Goal: Find specific page/section: Find specific page/section

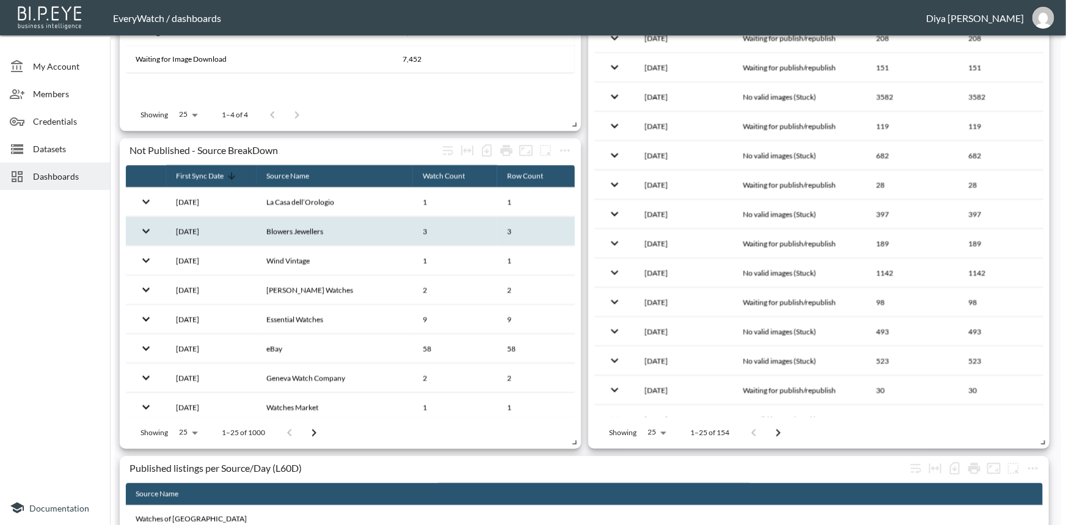
scroll to position [1353, 0]
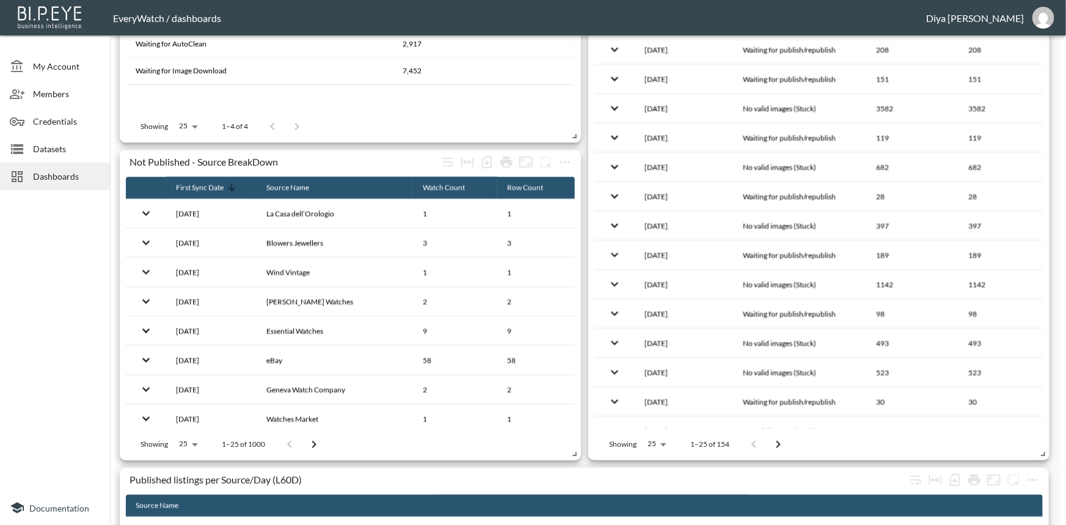
drag, startPoint x: 86, startPoint y: 181, endPoint x: 109, endPoint y: 180, distance: 23.2
click at [86, 181] on span "Dashboards" at bounding box center [66, 176] width 67 height 13
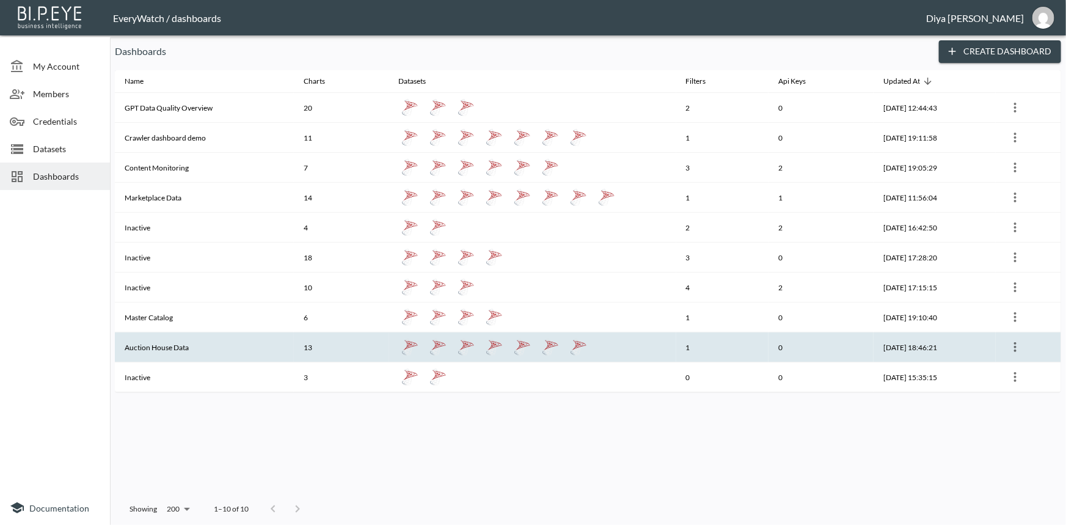
click at [166, 343] on th "Auction House Data" at bounding box center [204, 347] width 179 height 30
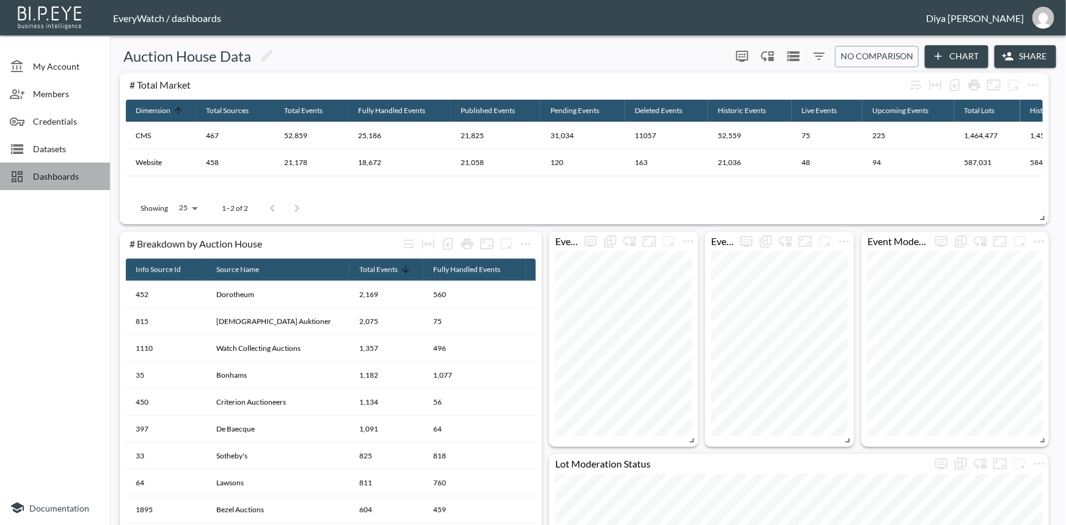
click at [84, 179] on span "Dashboards" at bounding box center [66, 176] width 67 height 13
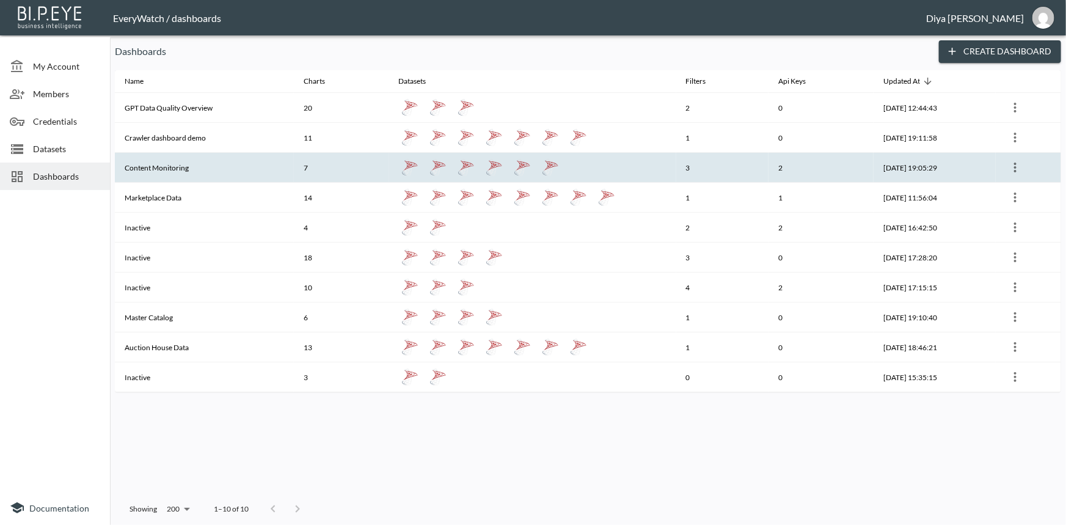
click at [177, 164] on th "Content Monitoring" at bounding box center [204, 168] width 179 height 30
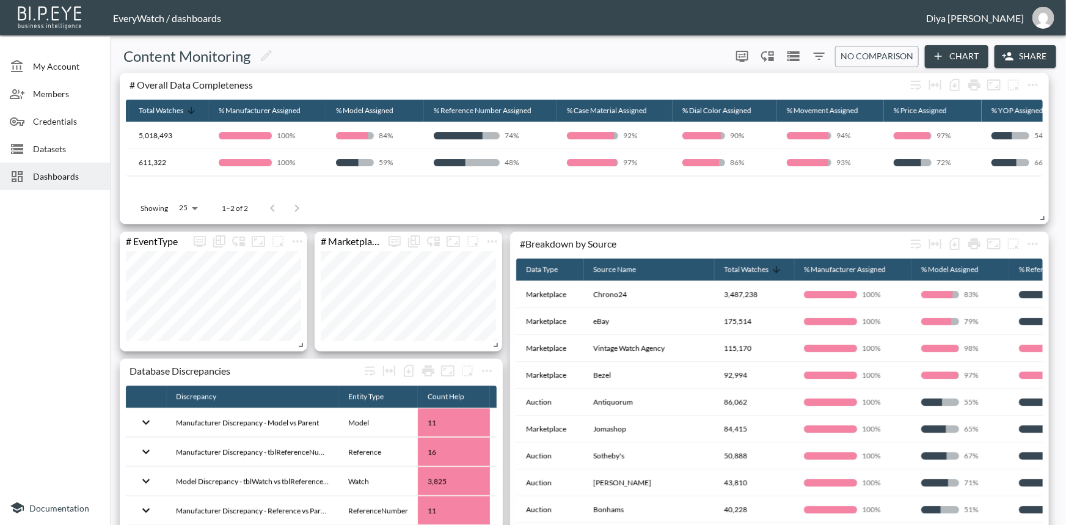
scroll to position [0, 72]
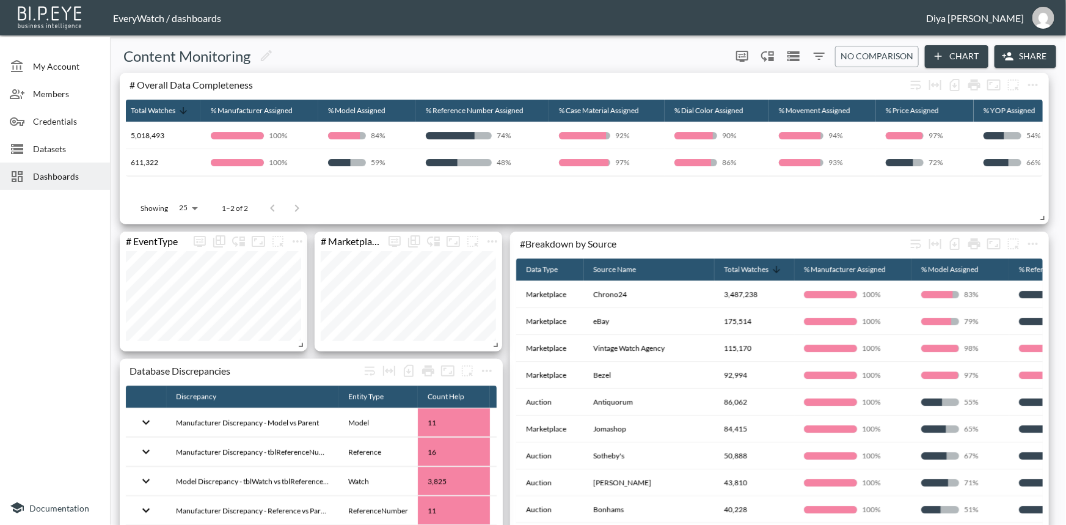
drag, startPoint x: 637, startPoint y: 181, endPoint x: 654, endPoint y: 180, distance: 17.8
click at [654, 180] on div "Data Type Total Watches % Manufacturer Assigned % Model Assigned % Reference Nu…" at bounding box center [584, 146] width 917 height 93
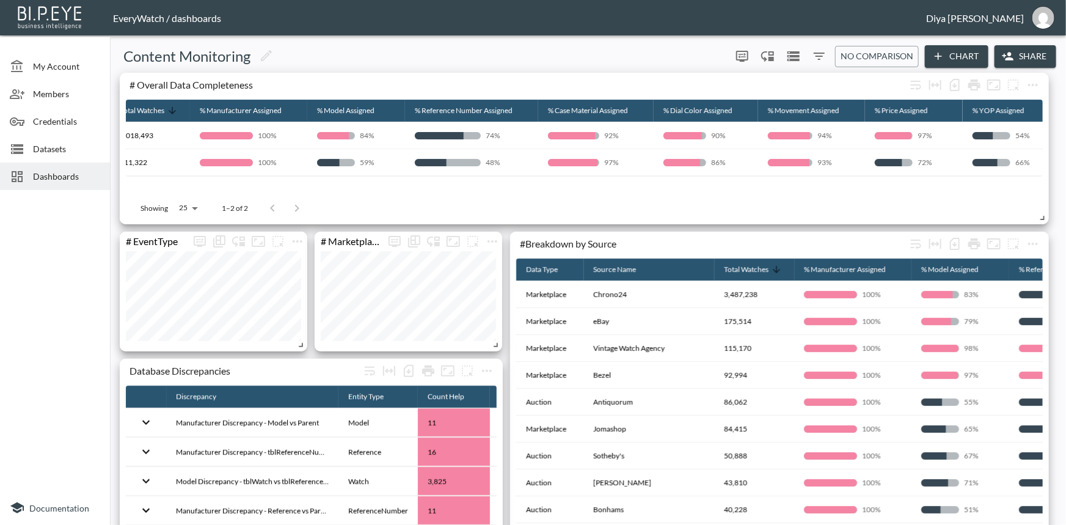
scroll to position [0, 0]
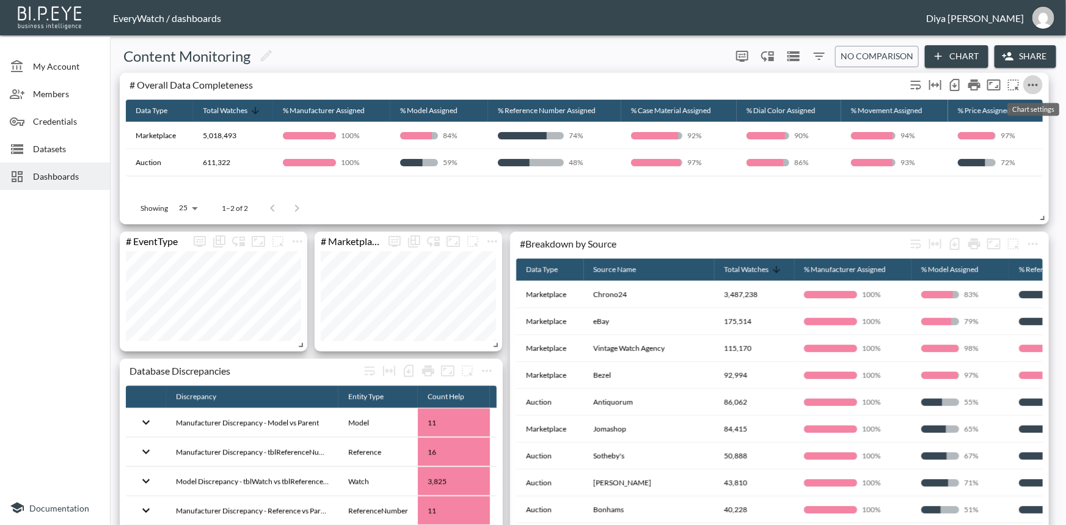
click at [1037, 81] on icon "more" at bounding box center [1033, 85] width 15 height 15
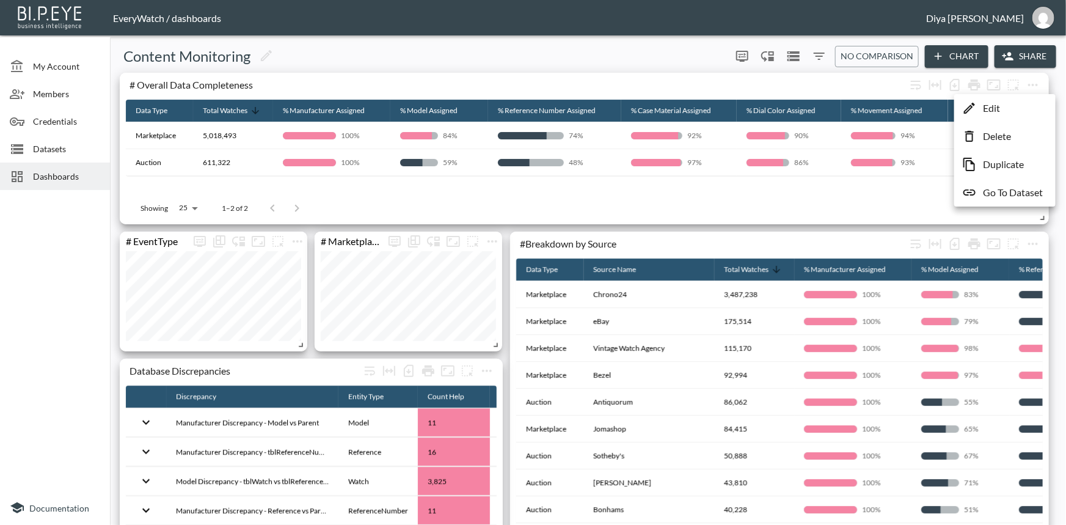
click at [983, 196] on p "Go To Dataset" at bounding box center [1013, 192] width 60 height 15
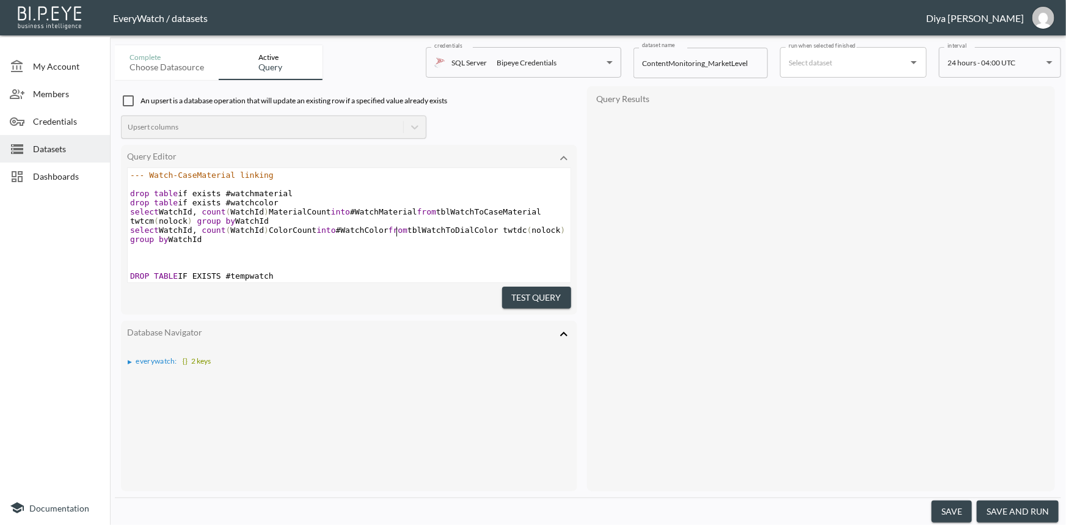
click at [396, 234] on span "from" at bounding box center [398, 229] width 19 height 9
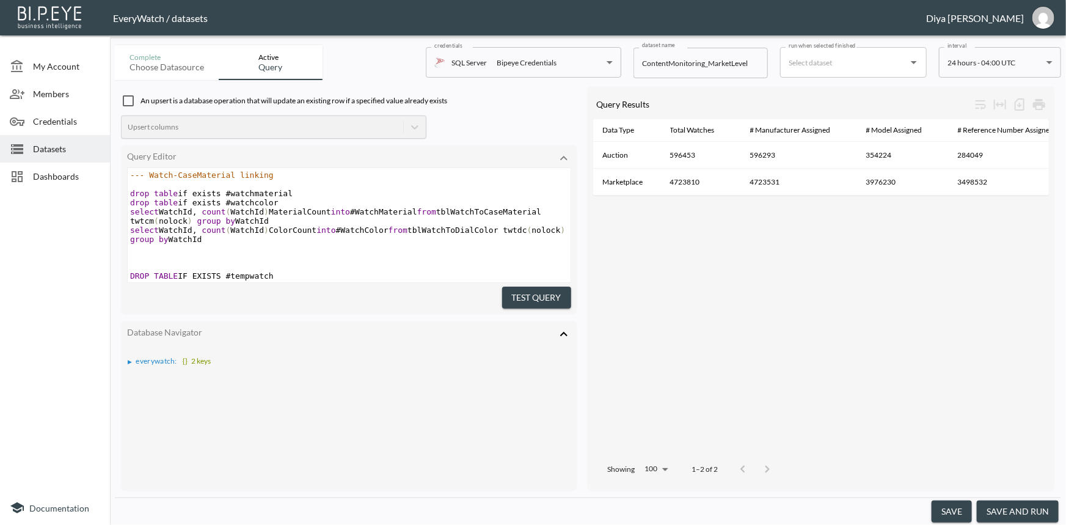
type textarea "--- Watch-CaseMaterial linking drop table if exists #watchmaterial drop table i…"
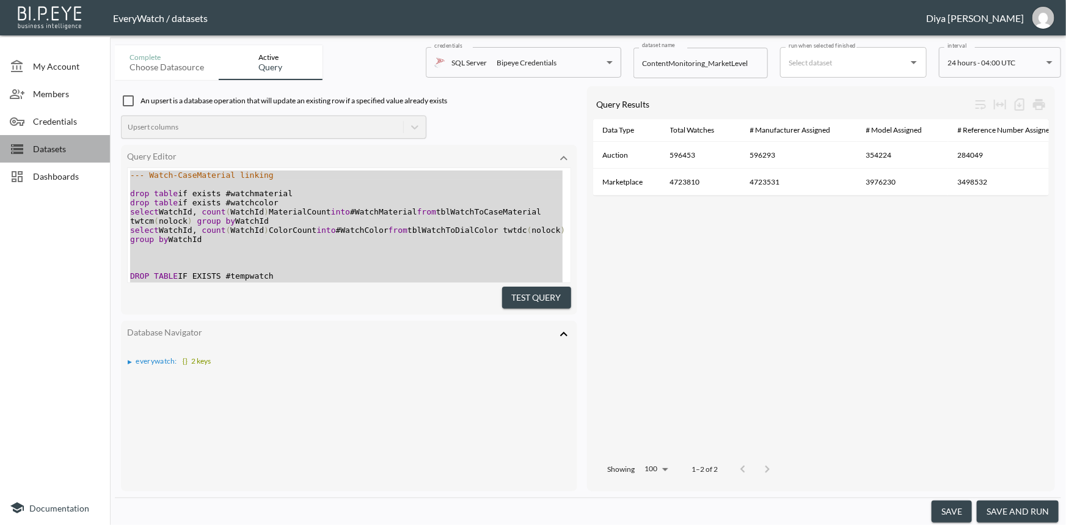
click at [56, 147] on span "Datasets" at bounding box center [66, 148] width 67 height 13
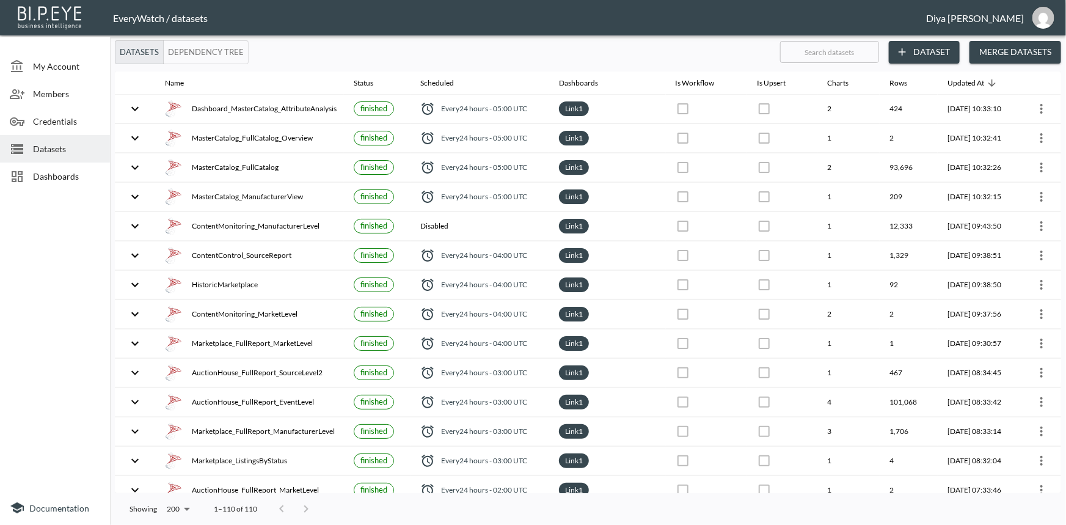
click at [54, 179] on span "Dashboards" at bounding box center [66, 176] width 67 height 13
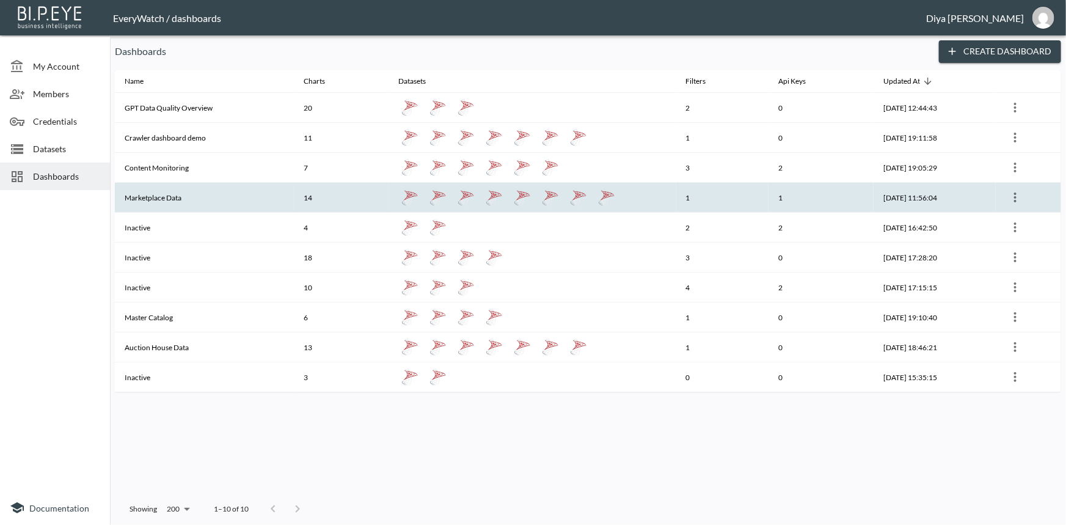
click at [149, 193] on th "Marketplace Data" at bounding box center [204, 198] width 179 height 30
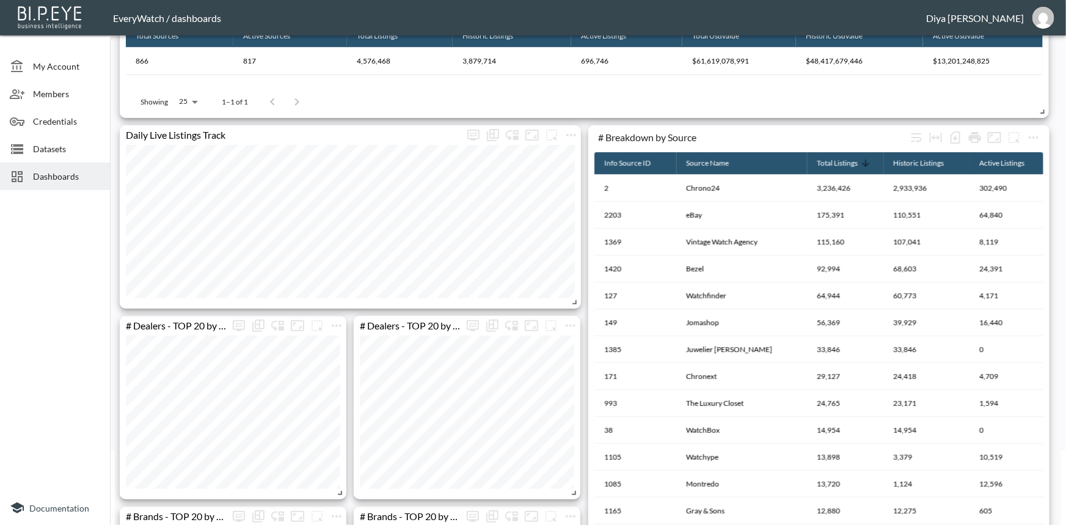
scroll to position [55, 0]
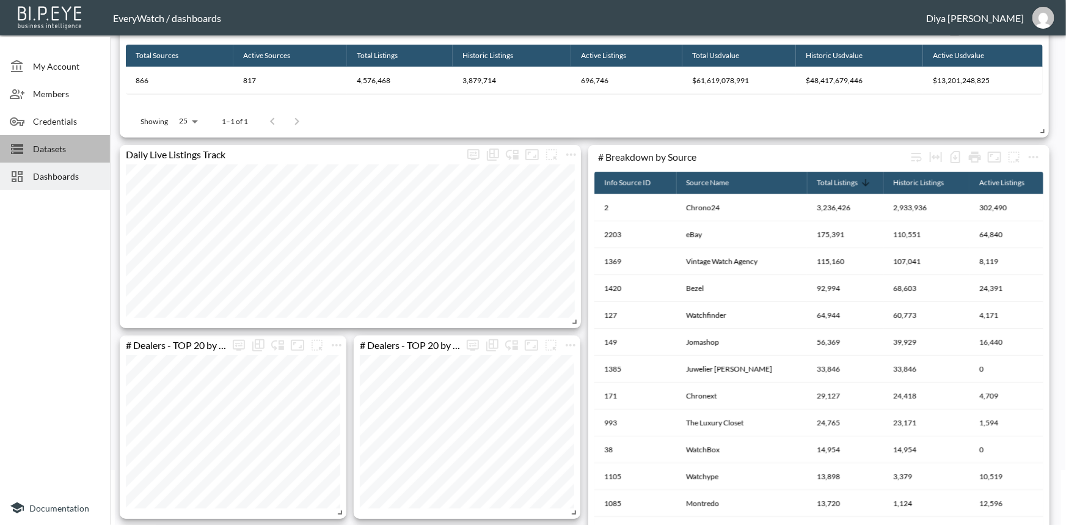
click at [67, 148] on span "Datasets" at bounding box center [66, 148] width 67 height 13
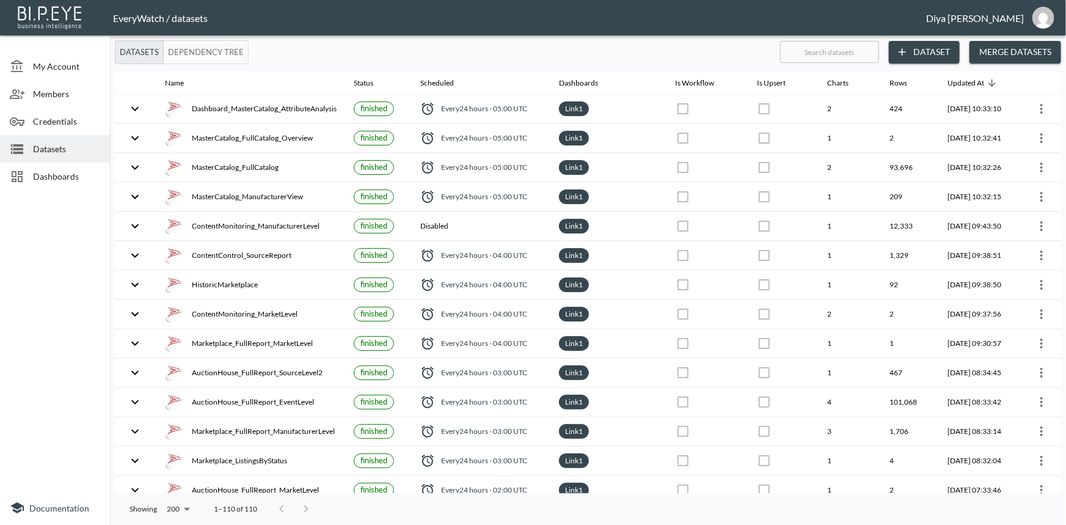
click at [80, 175] on span "Dashboards" at bounding box center [66, 176] width 67 height 13
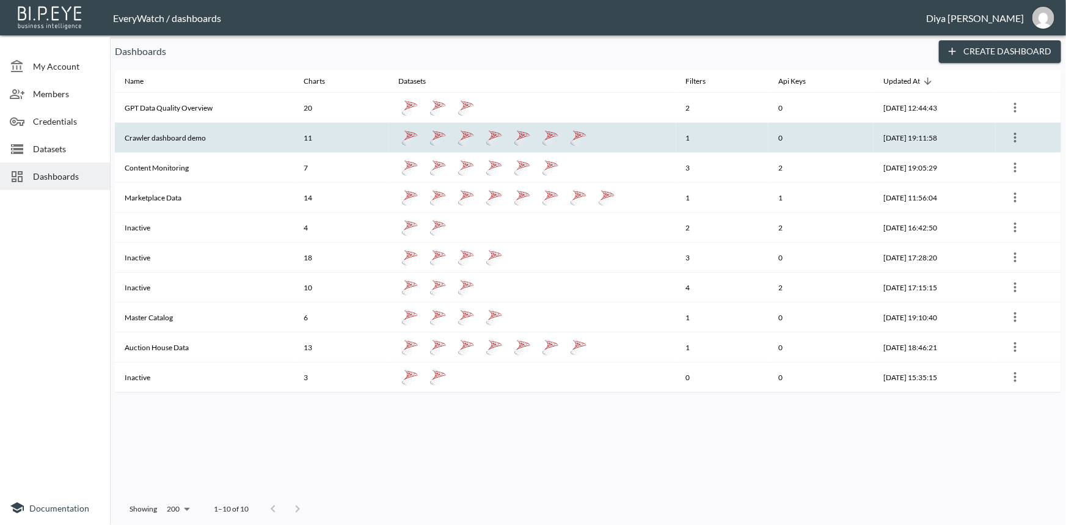
click at [188, 137] on th "Crawler dashboard demo" at bounding box center [204, 138] width 179 height 30
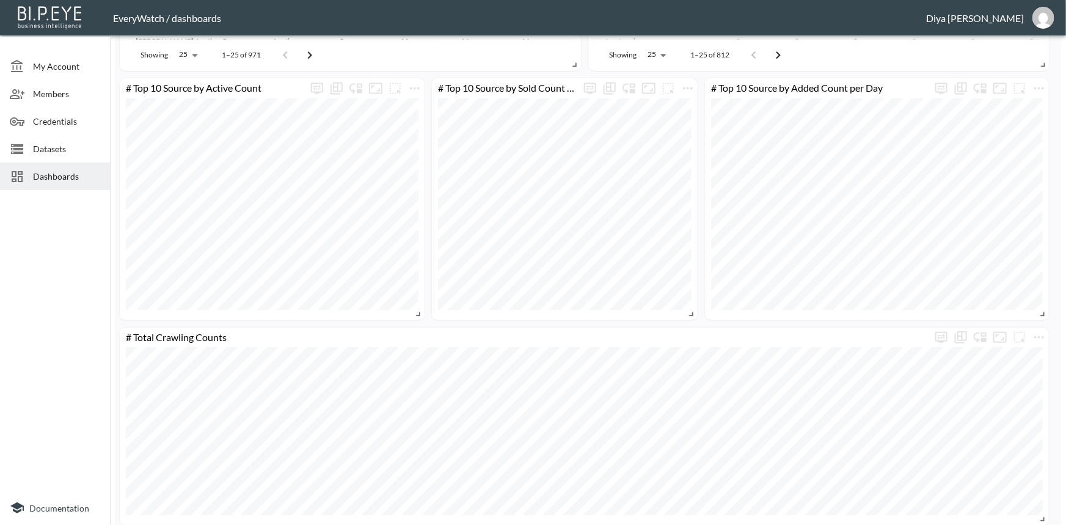
scroll to position [1309, 0]
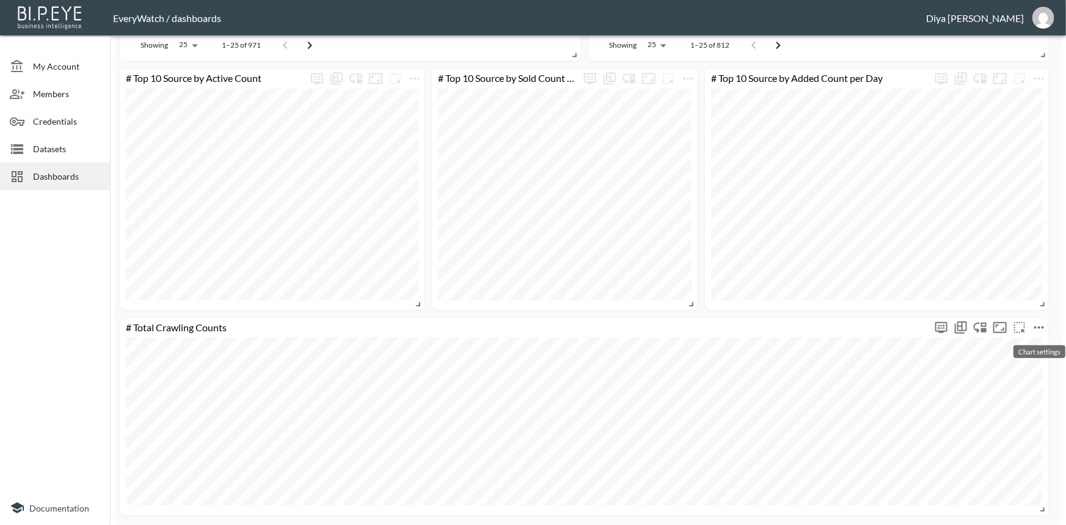
click at [1039, 329] on icon "more" at bounding box center [1039, 327] width 15 height 15
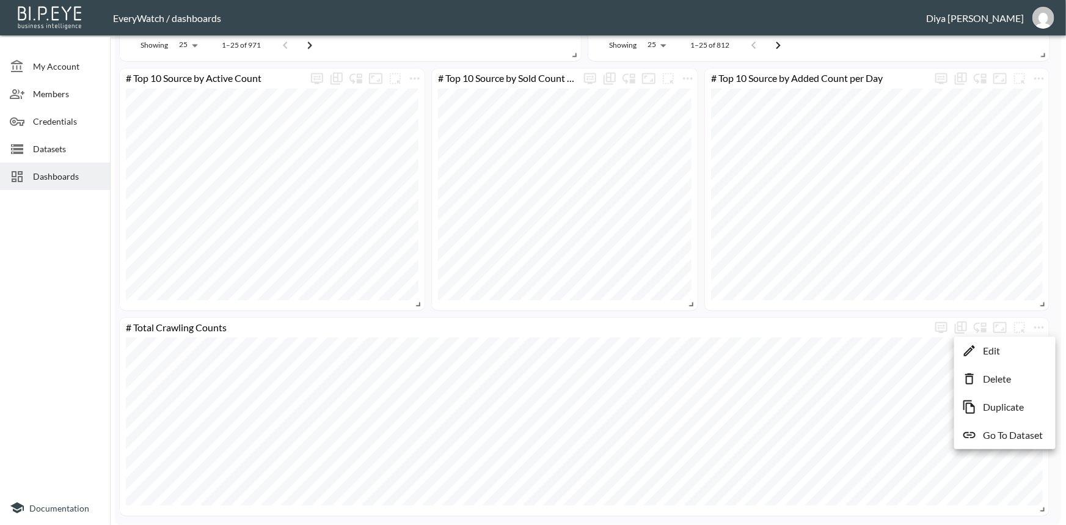
click at [1056, 265] on div at bounding box center [533, 262] width 1066 height 525
click at [71, 151] on span "Datasets" at bounding box center [66, 148] width 67 height 13
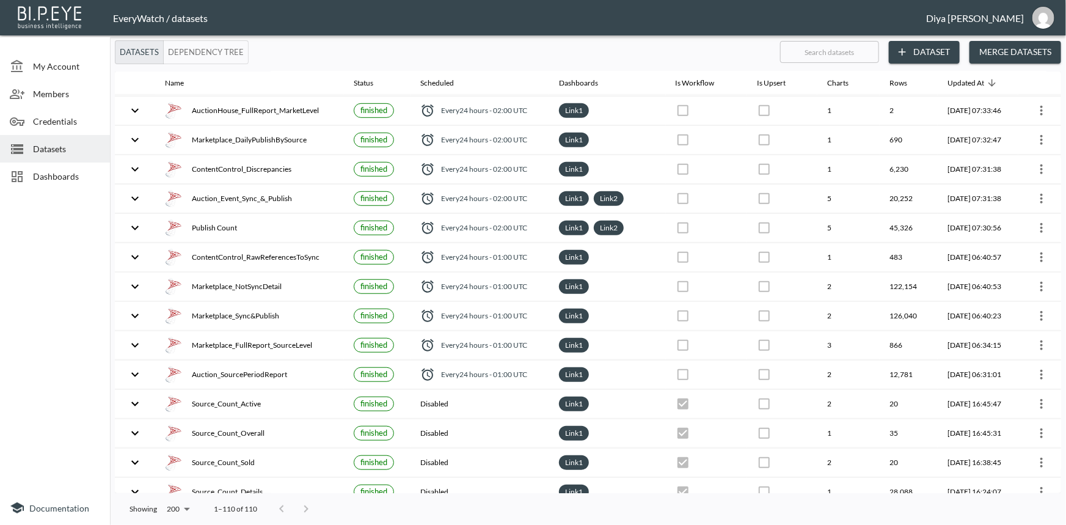
scroll to position [444, 0]
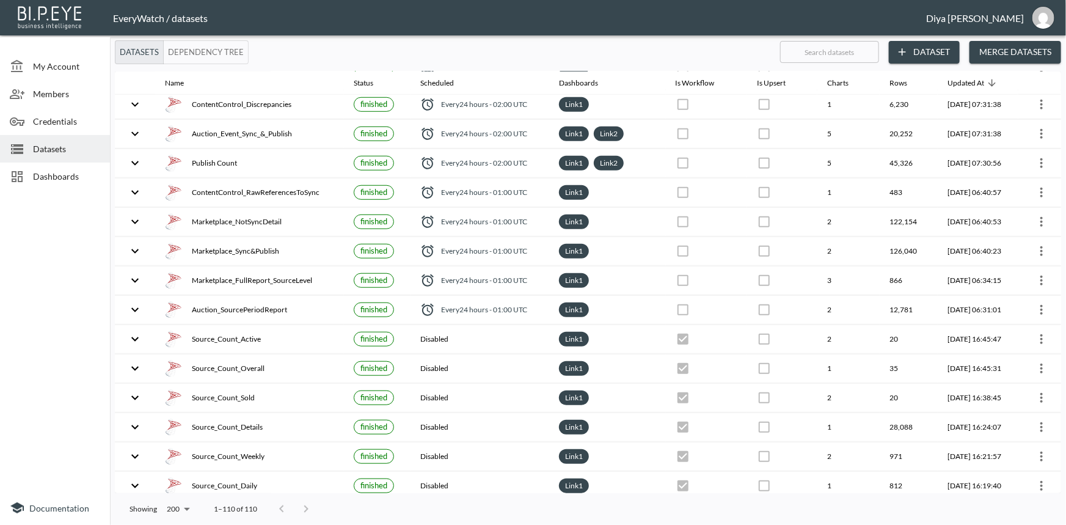
click at [44, 175] on span "Dashboards" at bounding box center [66, 176] width 67 height 13
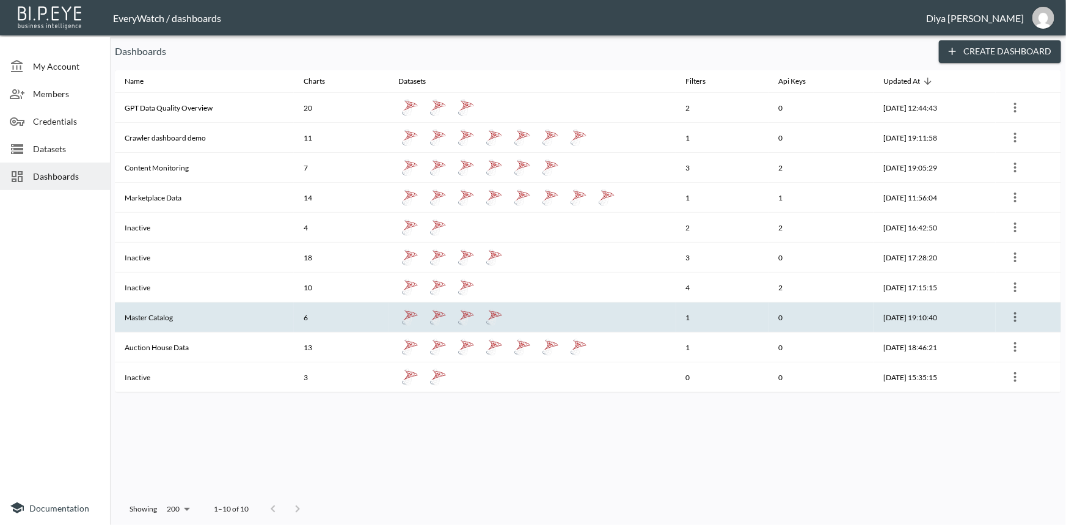
click at [181, 312] on th "Master Catalog" at bounding box center [204, 317] width 179 height 30
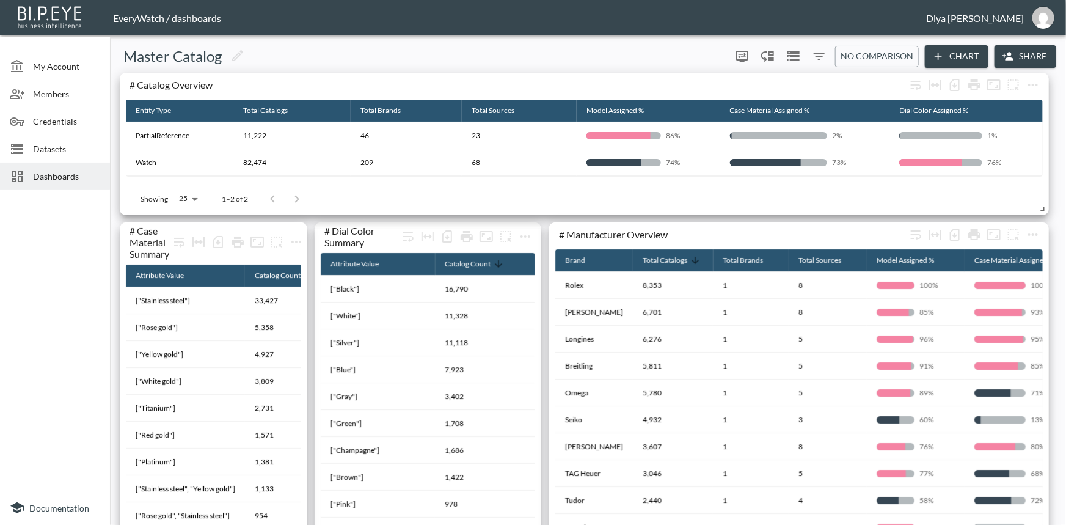
click at [72, 181] on span "Dashboards" at bounding box center [66, 176] width 67 height 13
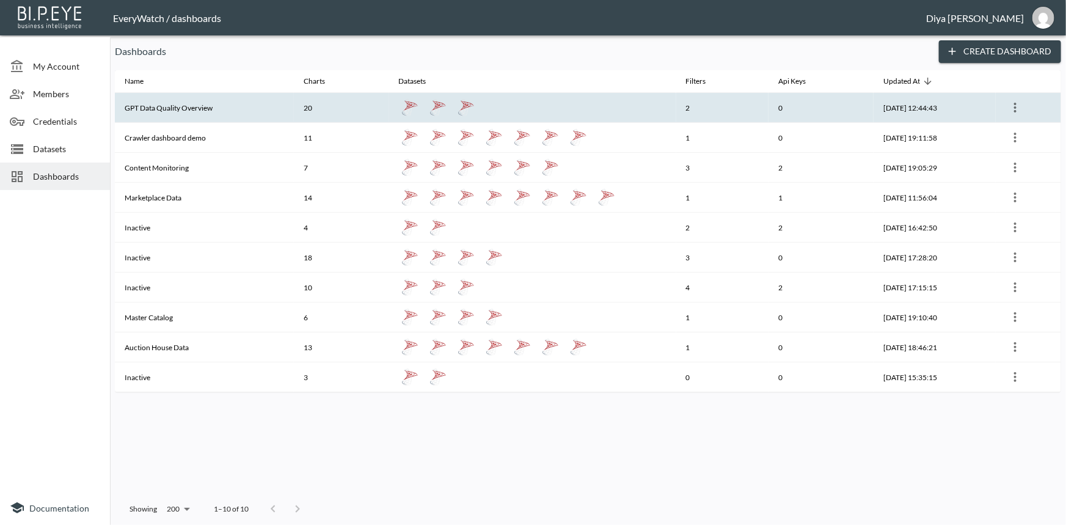
click at [175, 112] on th "GPT Data Quality Overview" at bounding box center [204, 108] width 179 height 30
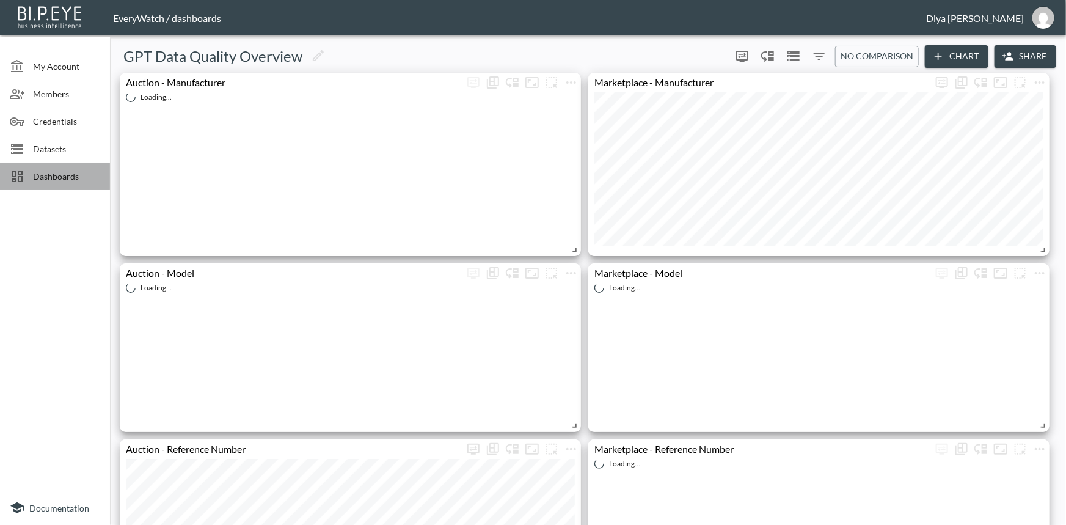
click at [61, 180] on span "Dashboards" at bounding box center [66, 176] width 67 height 13
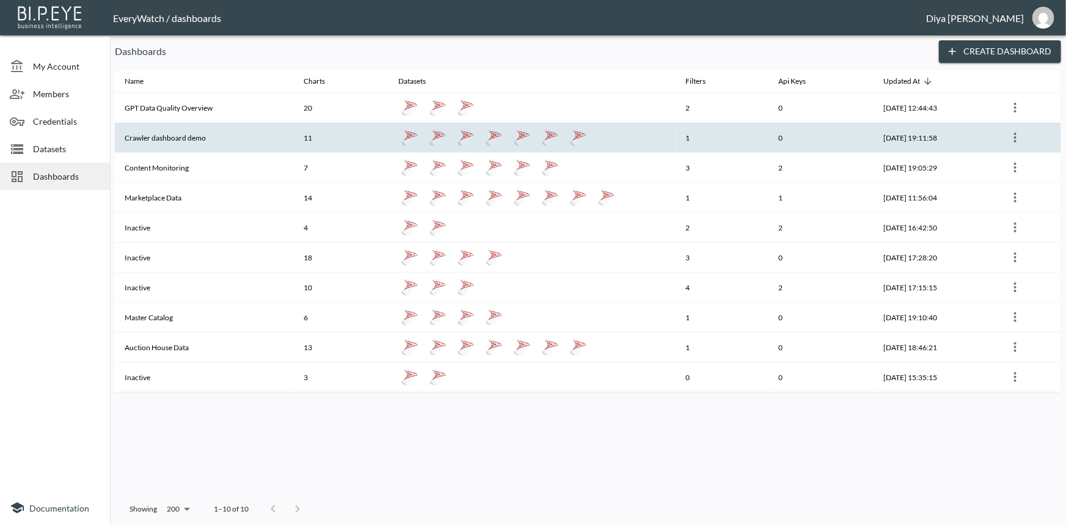
click at [164, 140] on th "Crawler dashboard demo" at bounding box center [204, 138] width 179 height 30
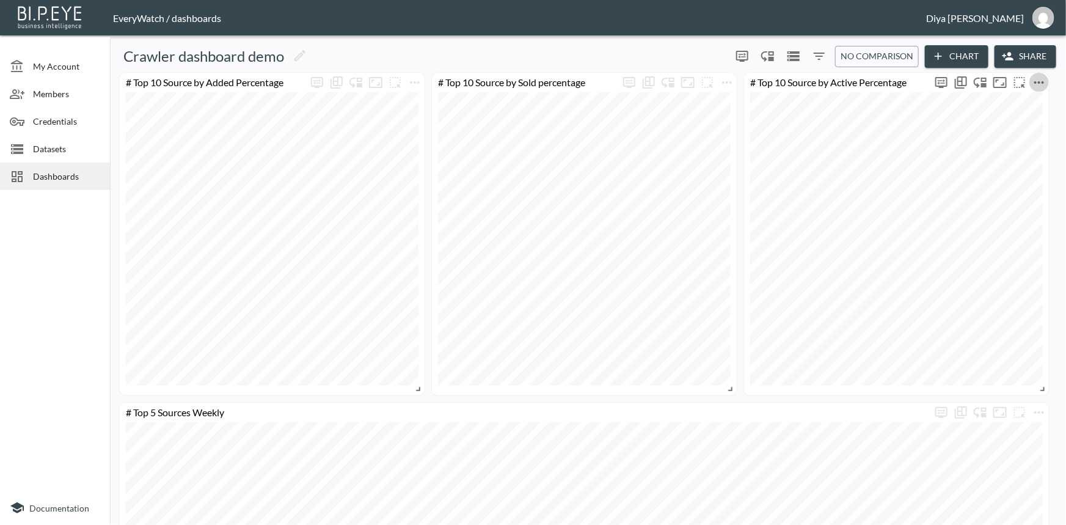
click at [1046, 84] on icon "more" at bounding box center [1039, 82] width 15 height 15
click at [1002, 188] on p "Go To Dataset" at bounding box center [1013, 190] width 60 height 15
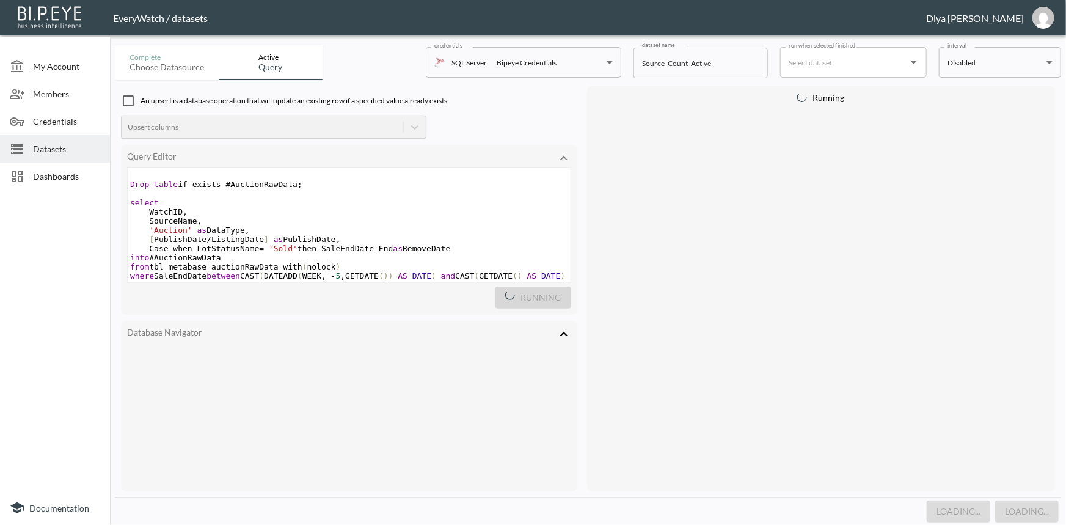
click at [318, 222] on pre "SourceName ," at bounding box center [349, 220] width 443 height 9
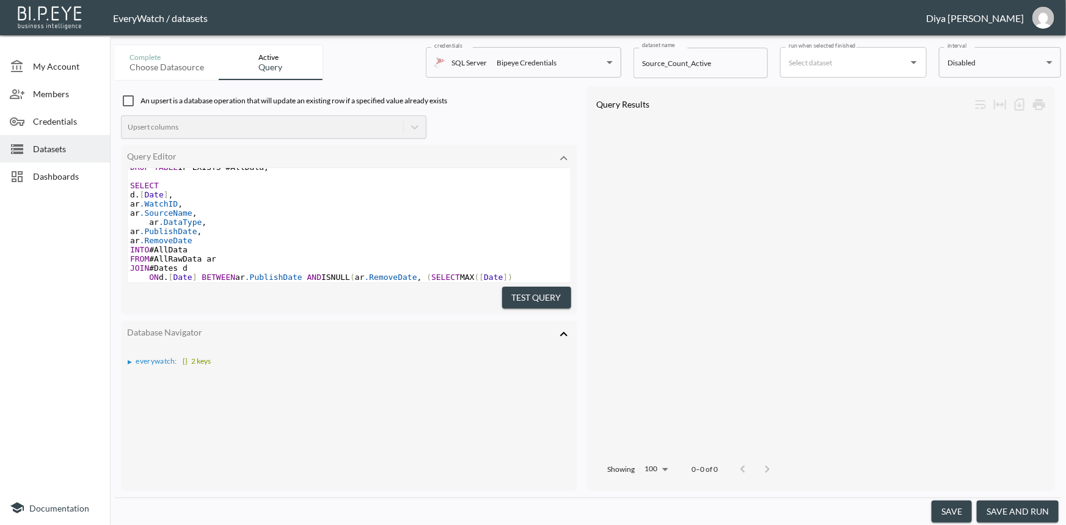
scroll to position [611, 0]
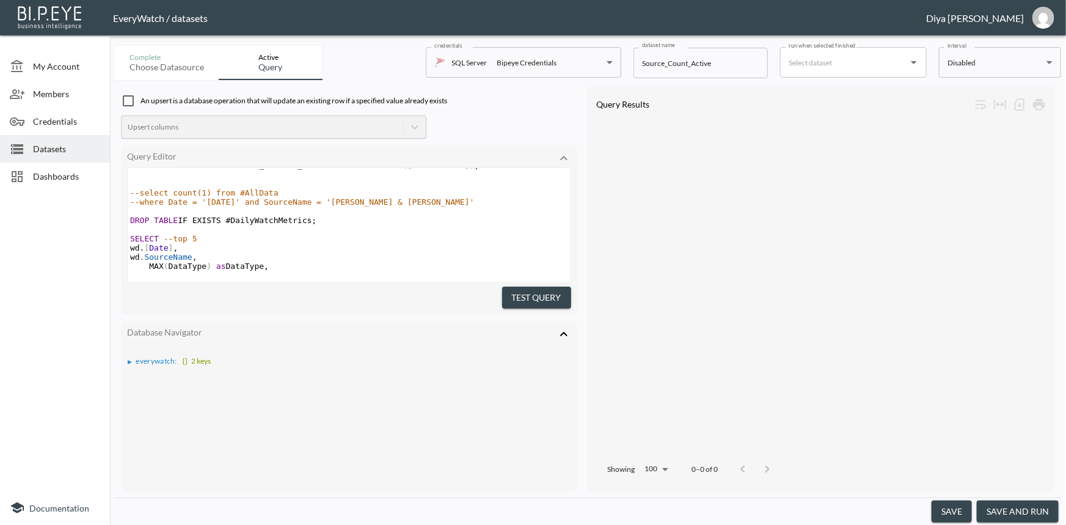
click at [322, 216] on pre "​" at bounding box center [349, 210] width 443 height 9
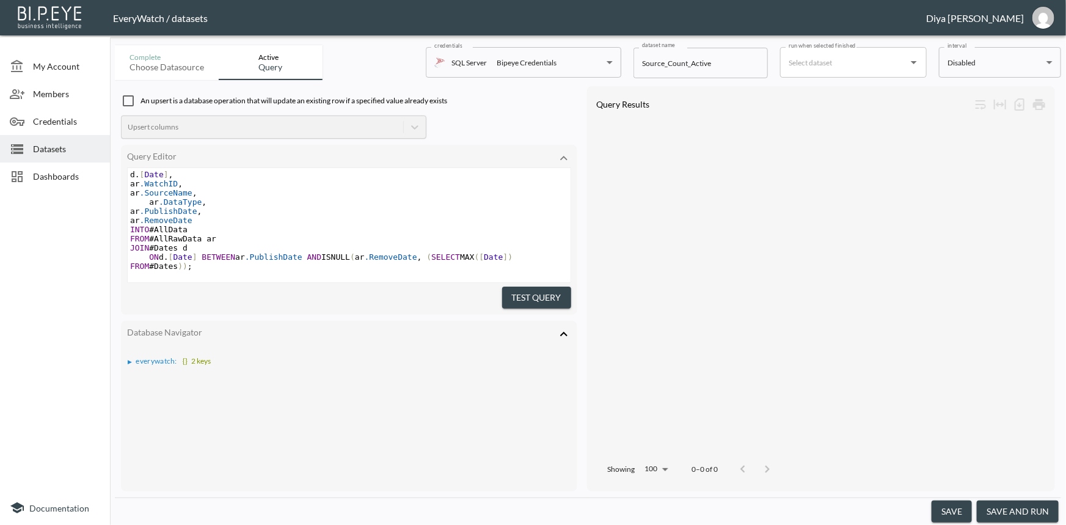
scroll to position [445, 0]
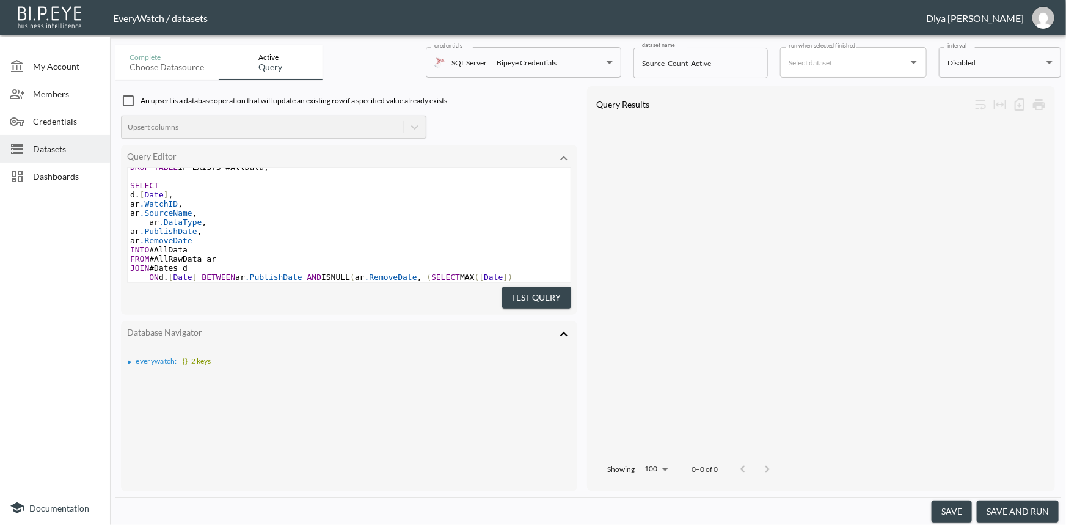
click at [72, 152] on span "Datasets" at bounding box center [66, 148] width 67 height 13
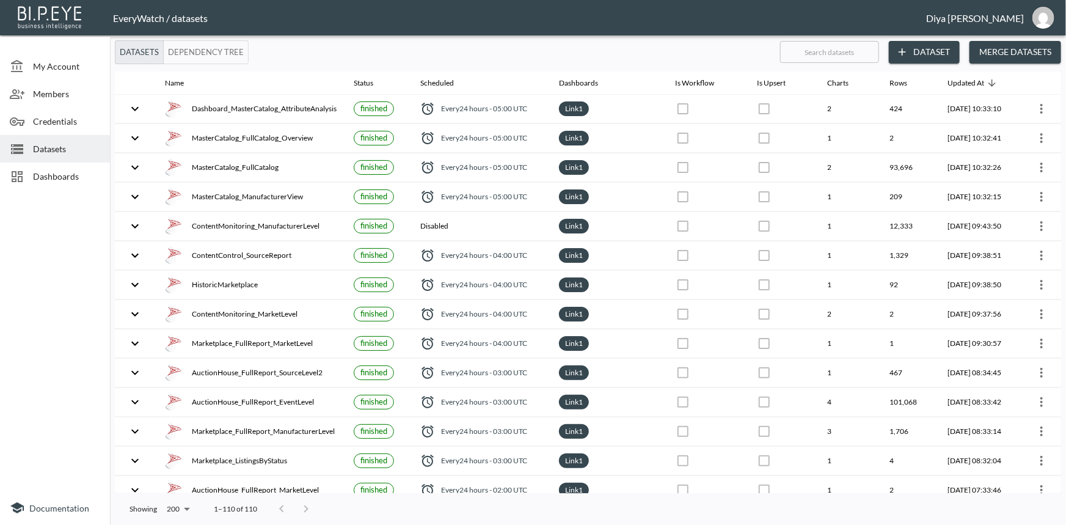
click at [84, 176] on span "Dashboards" at bounding box center [66, 176] width 67 height 13
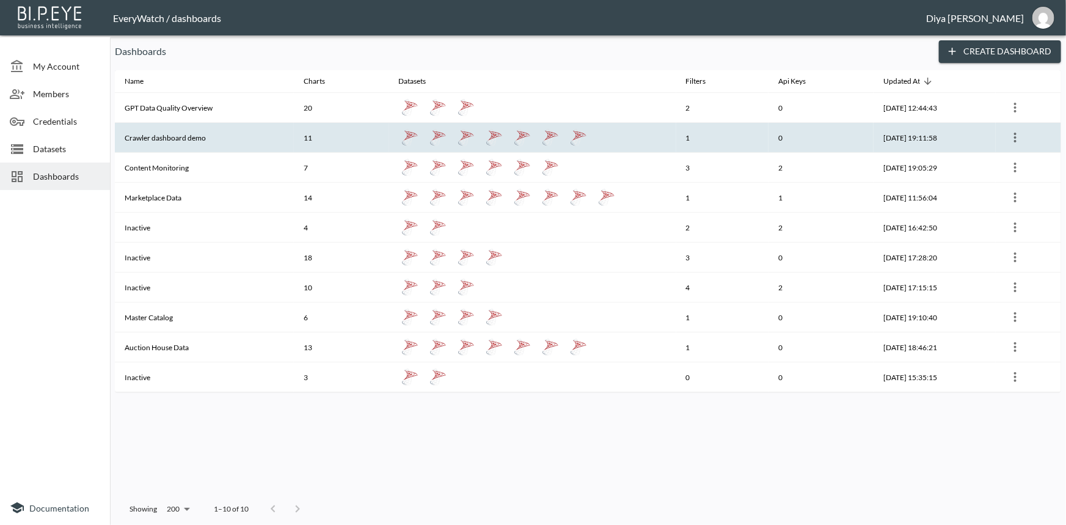
click at [189, 136] on th "Crawler dashboard demo" at bounding box center [204, 138] width 179 height 30
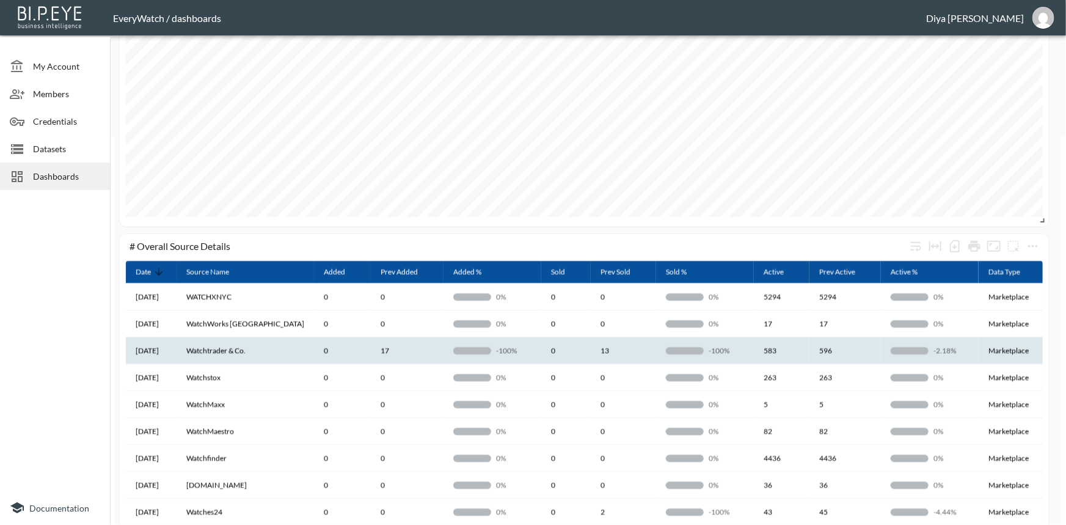
scroll to position [222, 0]
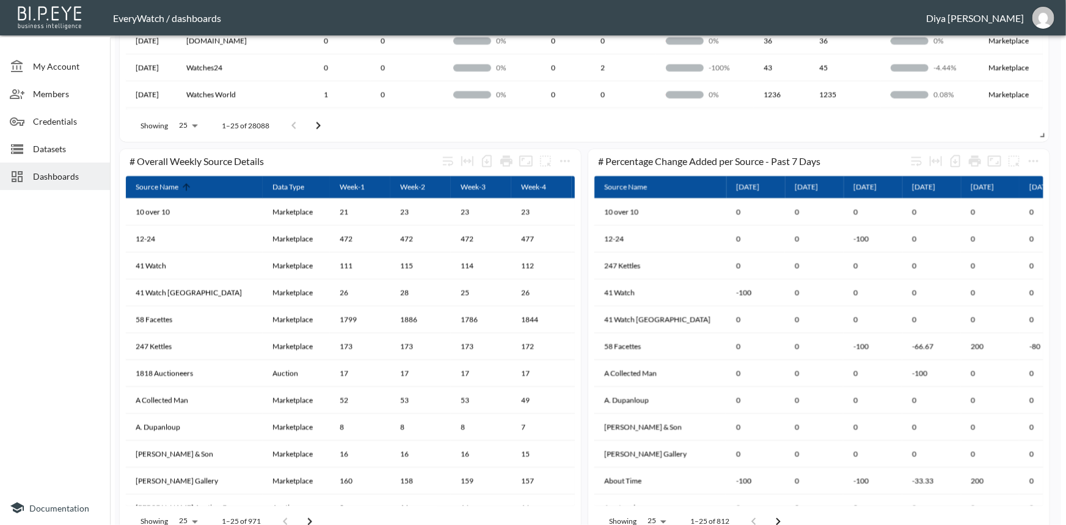
click at [842, 519] on div "Showing 25 25 1–25 of 812" at bounding box center [818, 522] width 449 height 32
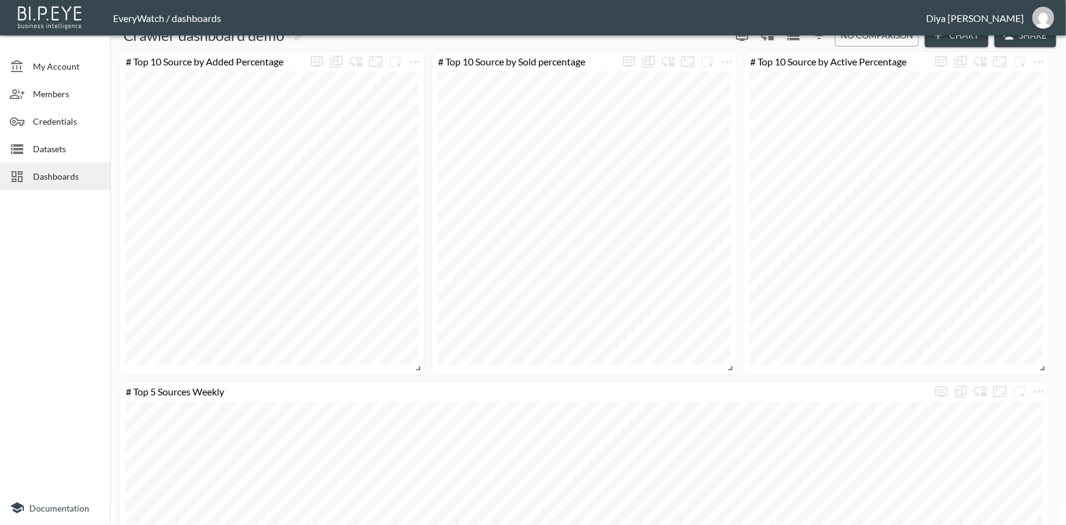
scroll to position [0, 0]
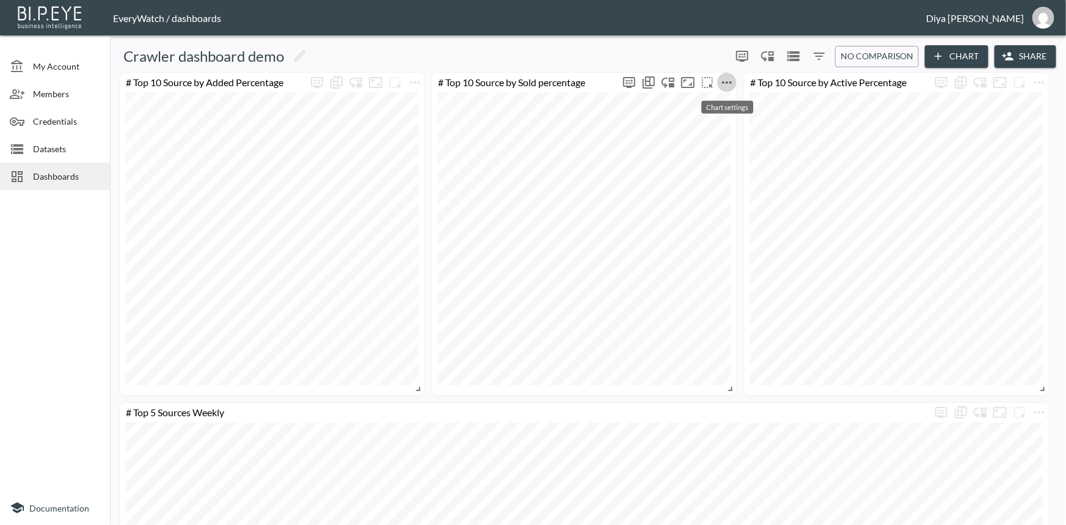
click at [730, 84] on icon "more" at bounding box center [727, 82] width 15 height 15
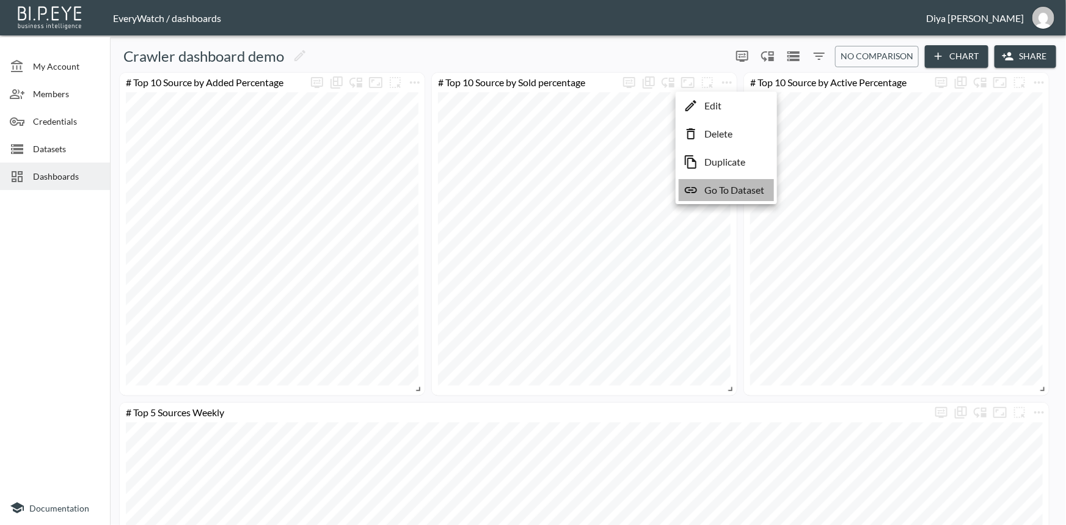
click at [713, 190] on p "Go To Dataset" at bounding box center [734, 190] width 60 height 15
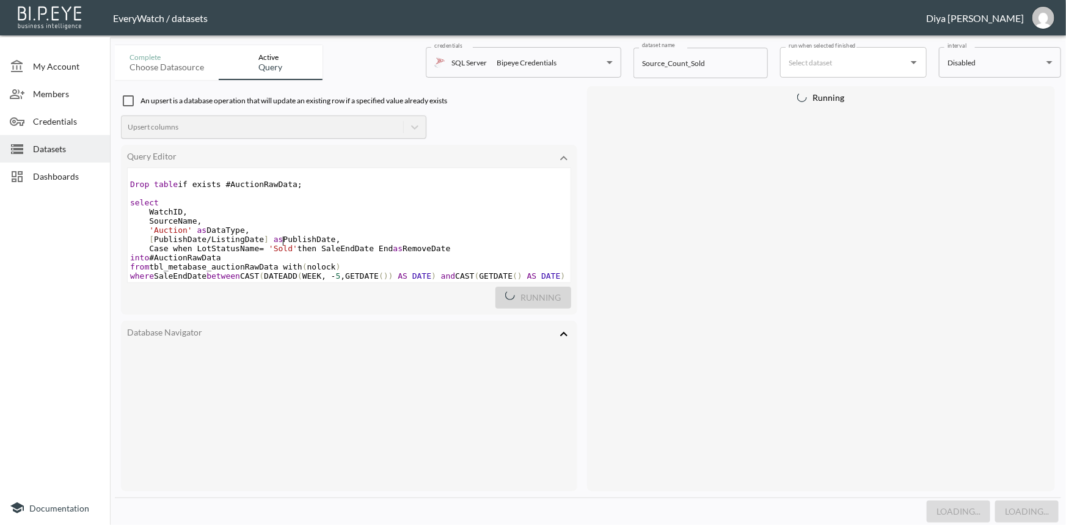
click at [282, 242] on span "[ PublishDate / ListingDate ] as PublishDate ," at bounding box center [235, 239] width 210 height 9
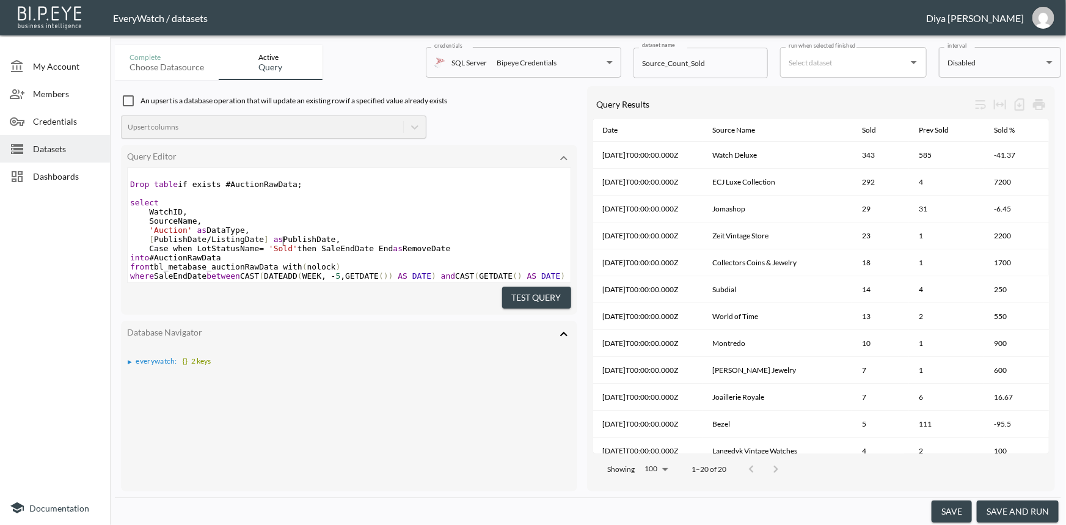
type textarea "Drop table if exists #AuctionRawData; select WatchID, SourceName, 'Auction' as …"
